Goal: Navigation & Orientation: Find specific page/section

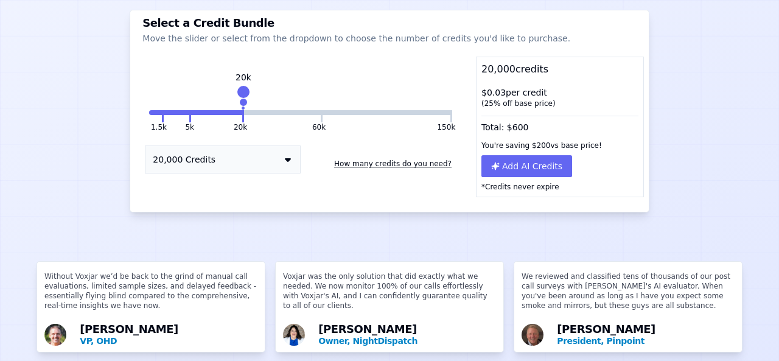
scroll to position [136, 0]
click at [248, 164] on button "20,000 Credits" at bounding box center [223, 159] width 156 height 28
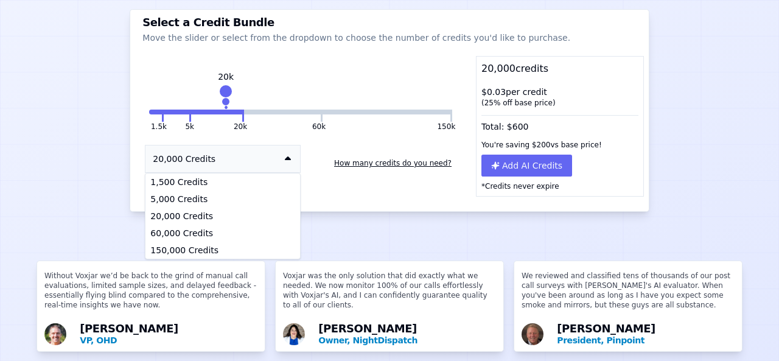
drag, startPoint x: 235, startPoint y: 91, endPoint x: 211, endPoint y: 86, distance: 24.8
click at [220, 87] on div at bounding box center [225, 91] width 17 height 17
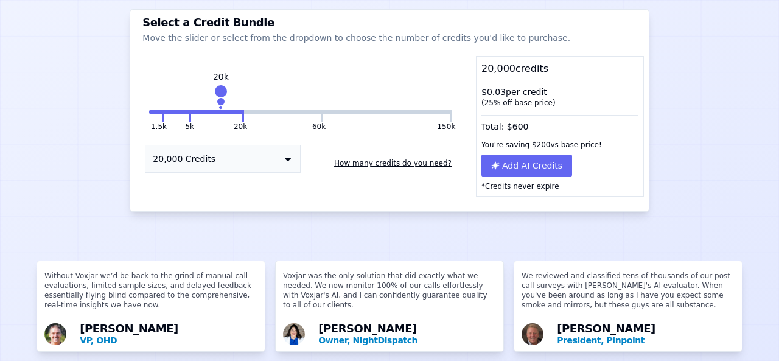
drag, startPoint x: 235, startPoint y: 91, endPoint x: 206, endPoint y: 85, distance: 29.8
click at [212, 85] on div at bounding box center [220, 91] width 17 height 17
click at [184, 113] on button "5k" at bounding box center [177, 112] width 26 height 5
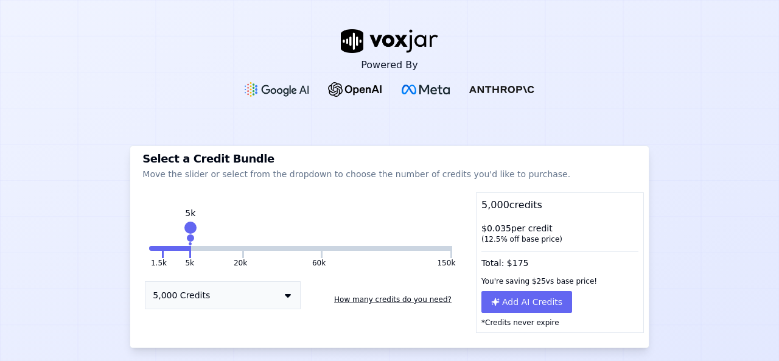
scroll to position [264, 0]
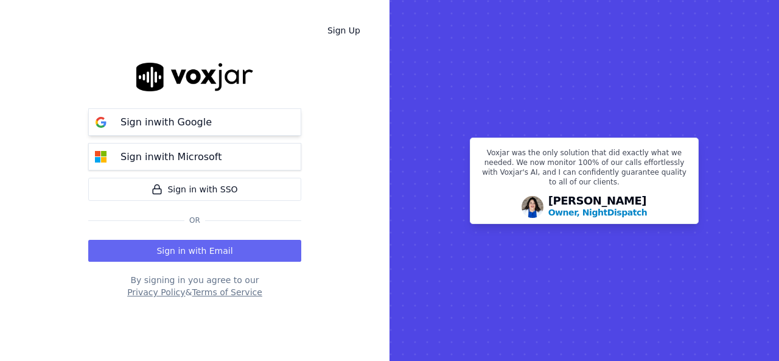
click at [186, 118] on p "Sign in with Google" at bounding box center [165, 122] width 91 height 15
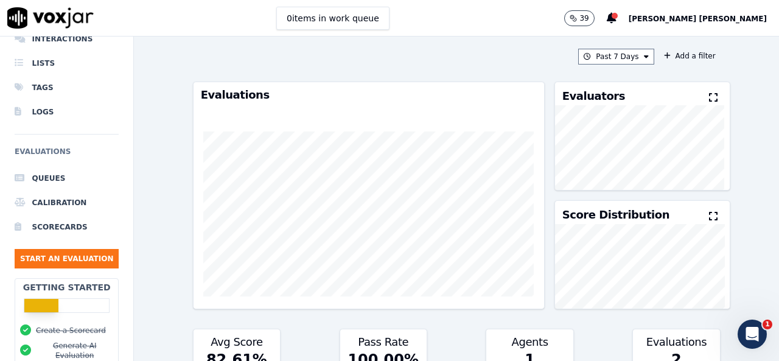
scroll to position [43, 0]
click at [63, 229] on li "Scorecards" at bounding box center [67, 227] width 104 height 24
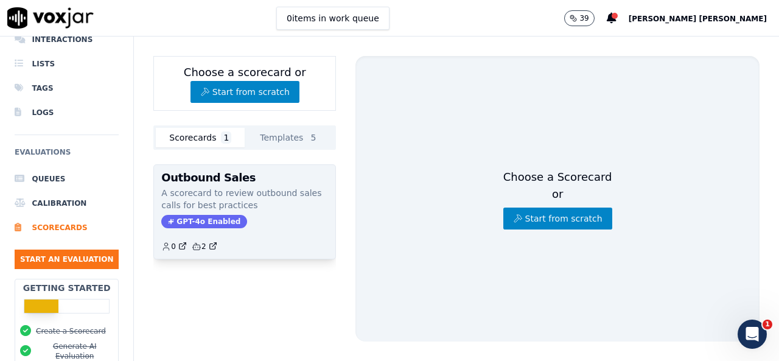
click at [254, 206] on p "A scorecard to review outbound sales calls for best practices" at bounding box center [244, 199] width 167 height 24
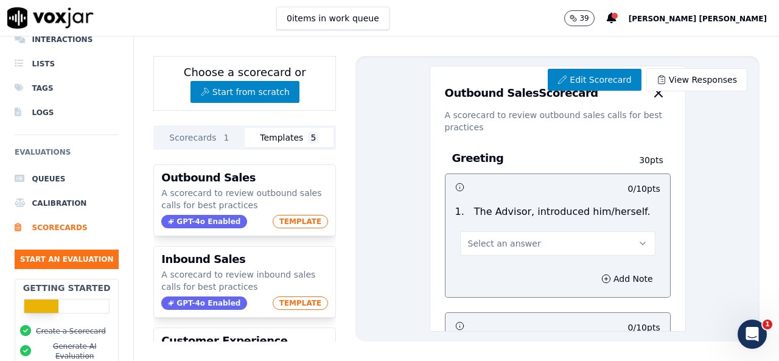
click at [291, 133] on button "Templates 5" at bounding box center [289, 137] width 89 height 19
click at [60, 206] on li "Calibration" at bounding box center [67, 203] width 104 height 24
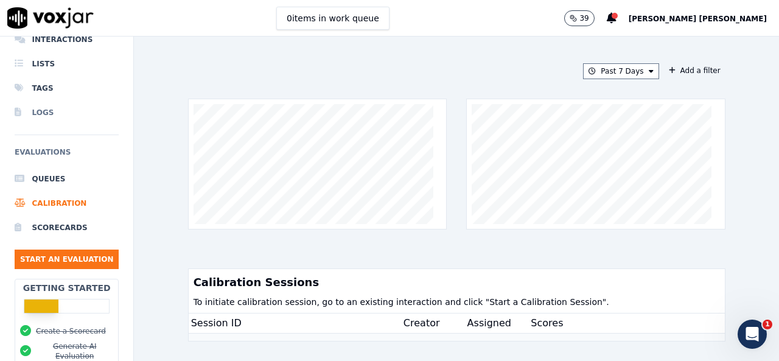
click at [50, 114] on li "Logs" at bounding box center [67, 112] width 104 height 24
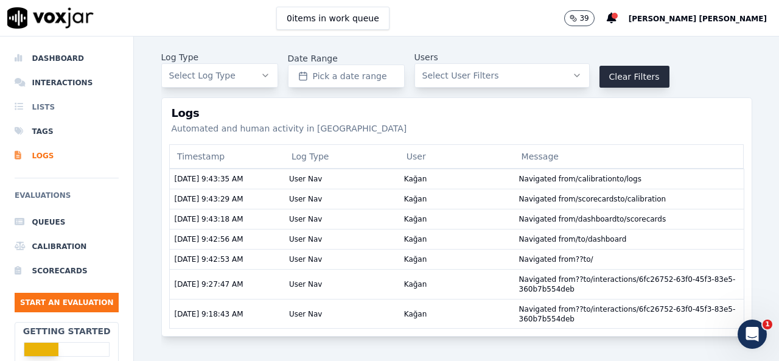
click at [50, 106] on li "Lists" at bounding box center [67, 107] width 104 height 24
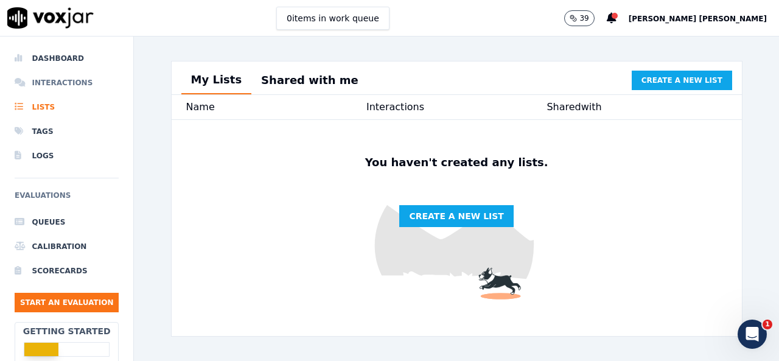
click at [73, 87] on li "Interactions" at bounding box center [67, 83] width 104 height 24
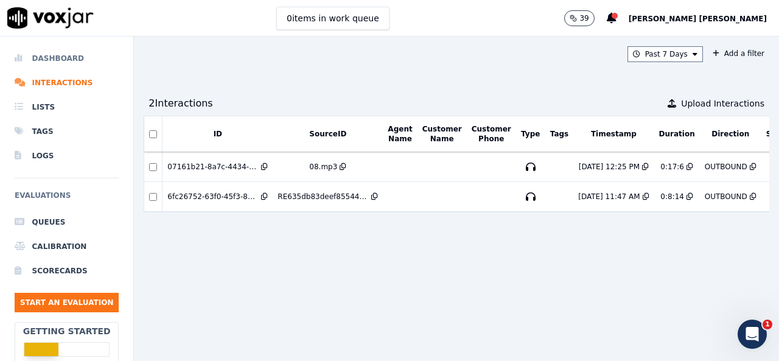
click at [73, 66] on li "Dashboard" at bounding box center [67, 58] width 104 height 24
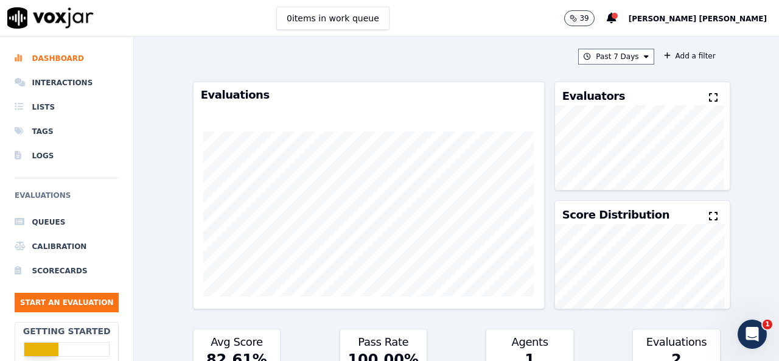
click at [709, 98] on icon at bounding box center [713, 97] width 9 height 10
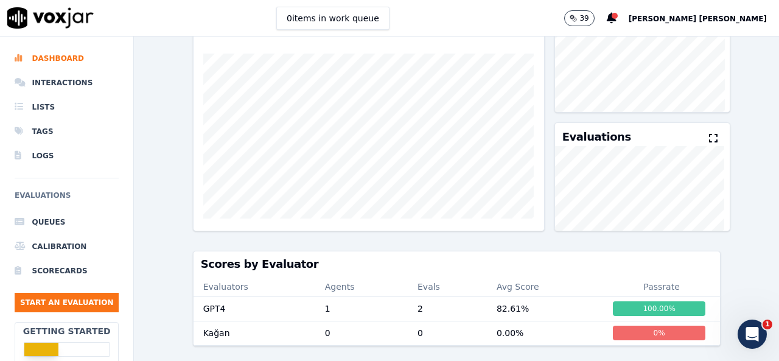
scroll to position [103, 0]
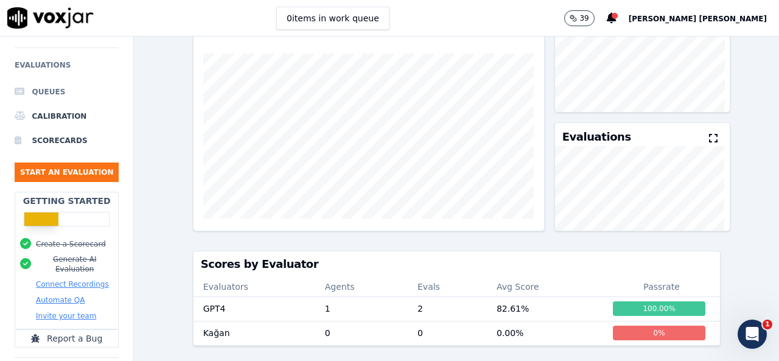
click at [75, 221] on div at bounding box center [67, 219] width 86 height 15
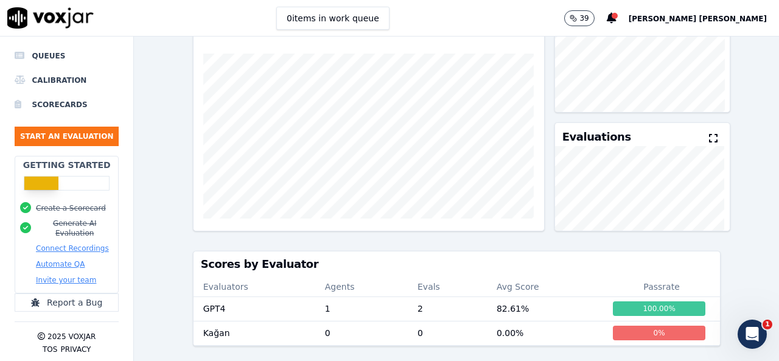
click at [64, 259] on button "Automate QA" at bounding box center [60, 264] width 49 height 10
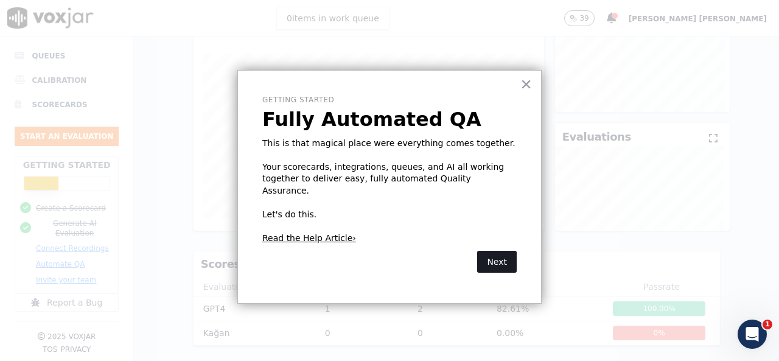
click at [499, 254] on button "Next" at bounding box center [497, 262] width 40 height 22
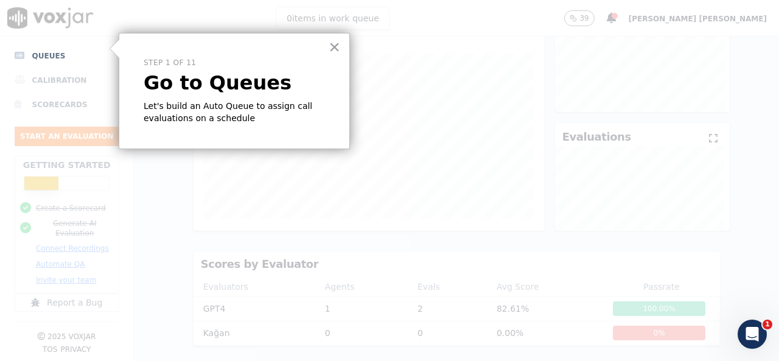
click at [64, 46] on li "Queues" at bounding box center [67, 56] width 104 height 24
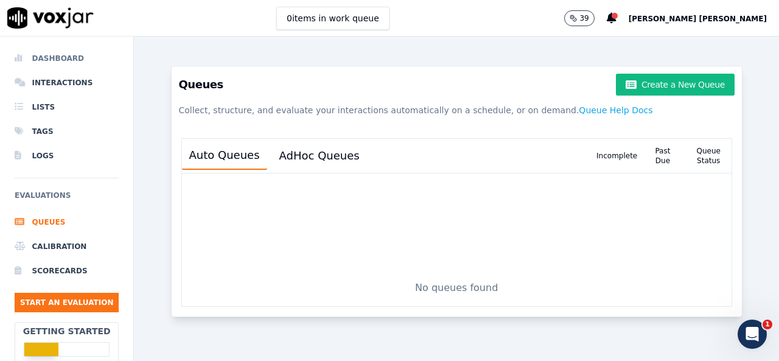
click at [89, 61] on li "Dashboard" at bounding box center [67, 58] width 104 height 24
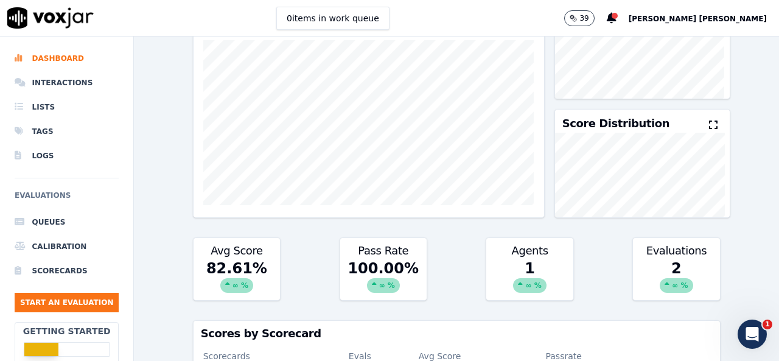
scroll to position [90, 0]
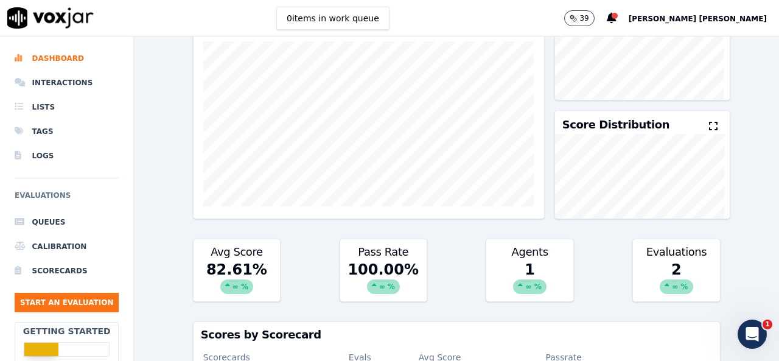
click at [709, 122] on icon at bounding box center [713, 126] width 9 height 10
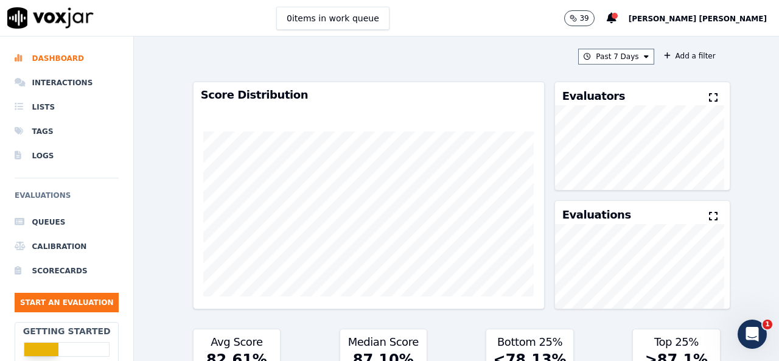
scroll to position [153, 0]
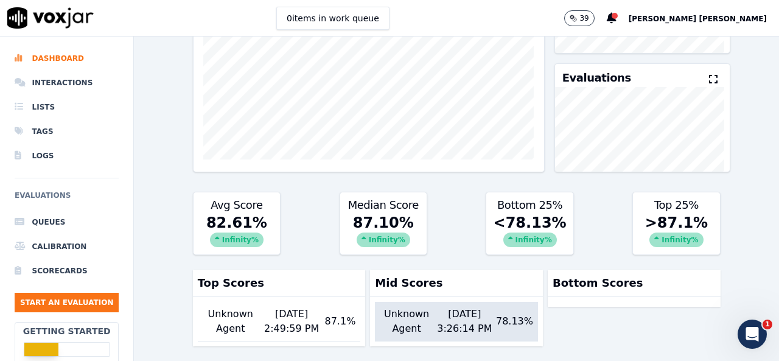
click at [436, 307] on div "8/22/2025, 3:26:14 PM" at bounding box center [464, 321] width 63 height 29
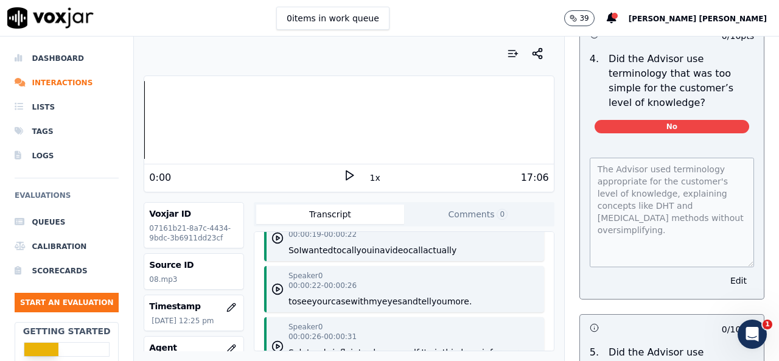
click at [735, 257] on div "The Advisor used terminology appropriate for the customer's level of knowledge,…" at bounding box center [672, 221] width 184 height 156
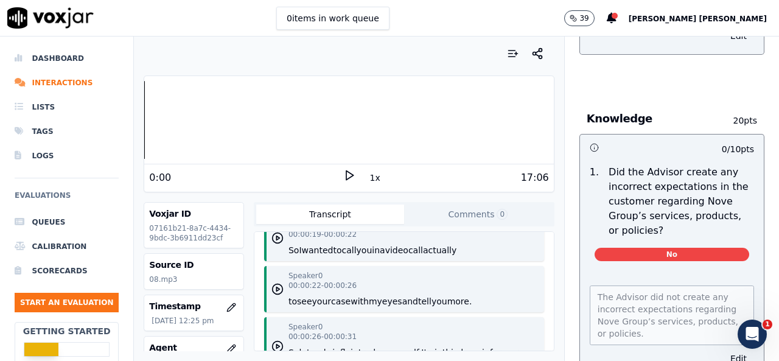
scroll to position [7951, 0]
click at [40, 53] on li "Dashboard" at bounding box center [67, 58] width 104 height 24
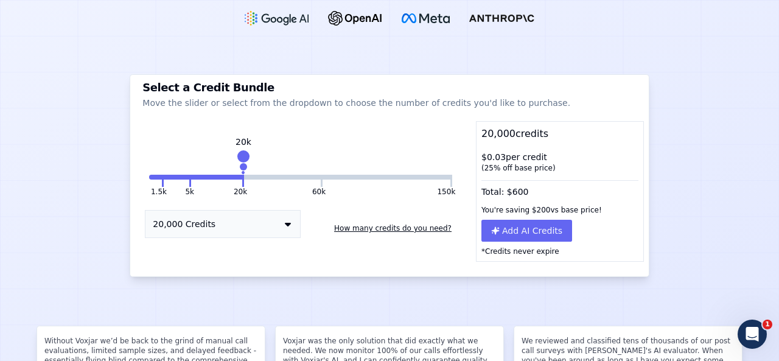
scroll to position [71, 0]
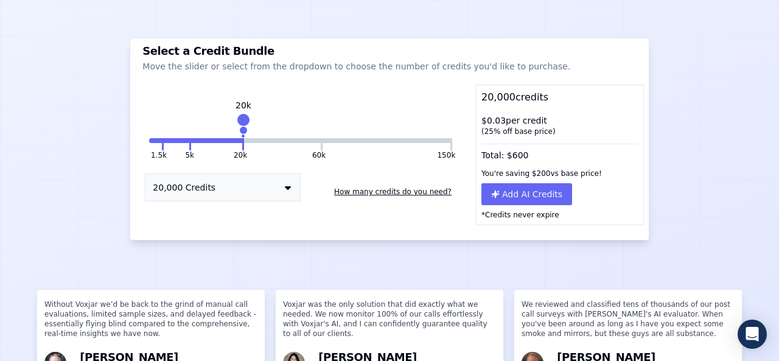
scroll to position [108, 0]
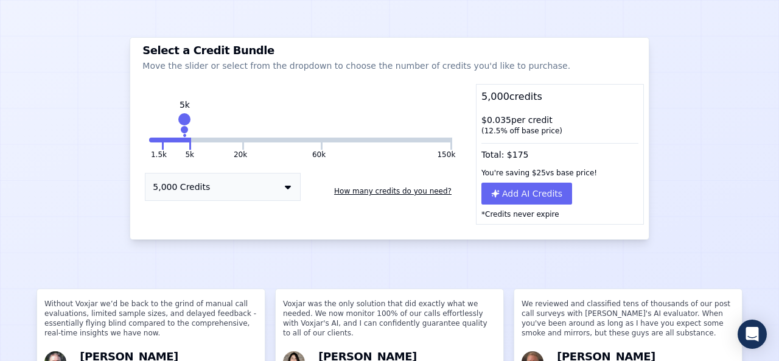
drag, startPoint x: 237, startPoint y: 117, endPoint x: 184, endPoint y: 111, distance: 53.3
click at [184, 111] on div "1.5k 5k 20k 60k 150k 5k 5,000 Credits How many credits do you need?" at bounding box center [300, 166] width 331 height 116
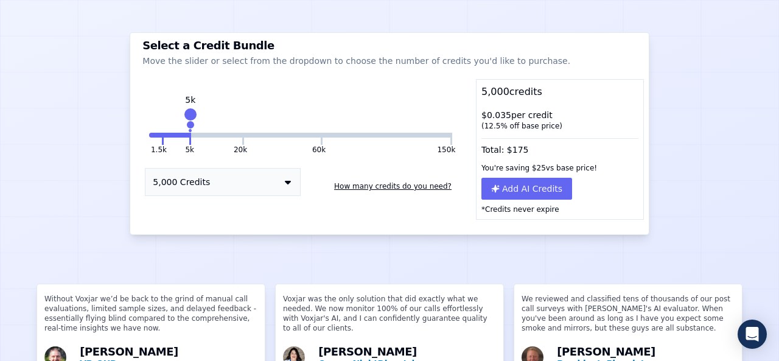
scroll to position [0, 0]
